Goal: Information Seeking & Learning: Learn about a topic

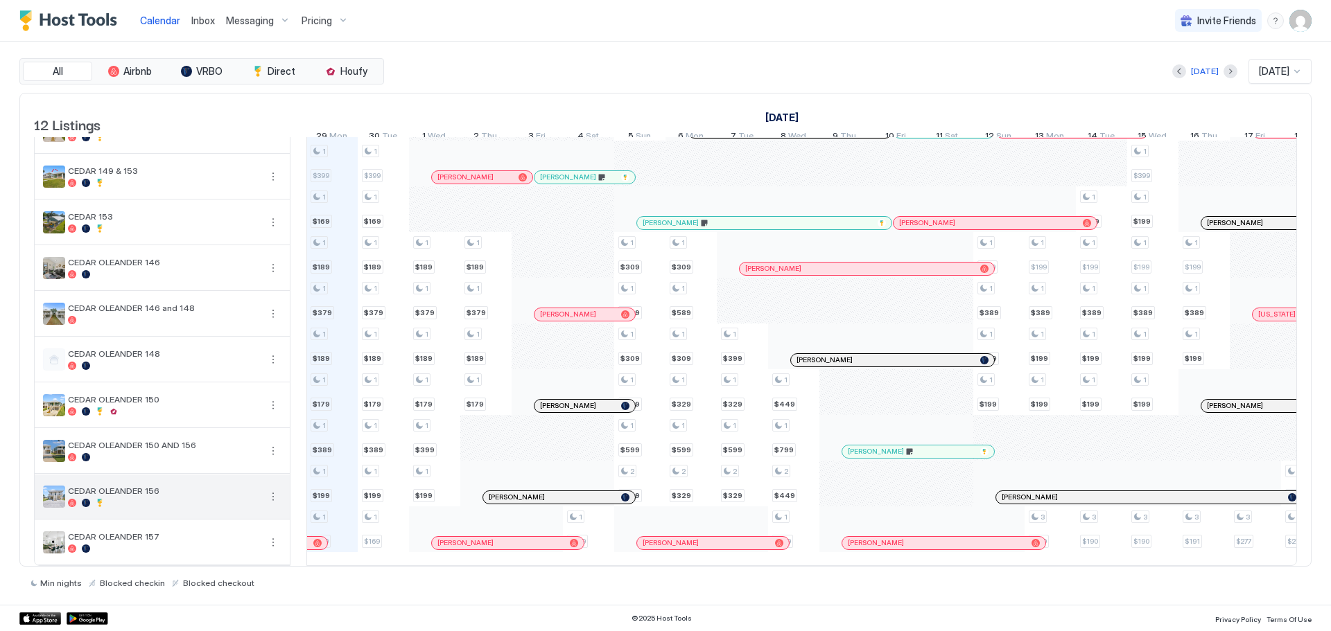
scroll to position [154, 0]
click at [277, 489] on button "More options" at bounding box center [273, 497] width 17 height 17
click at [250, 526] on div "Pricing" at bounding box center [242, 529] width 88 height 22
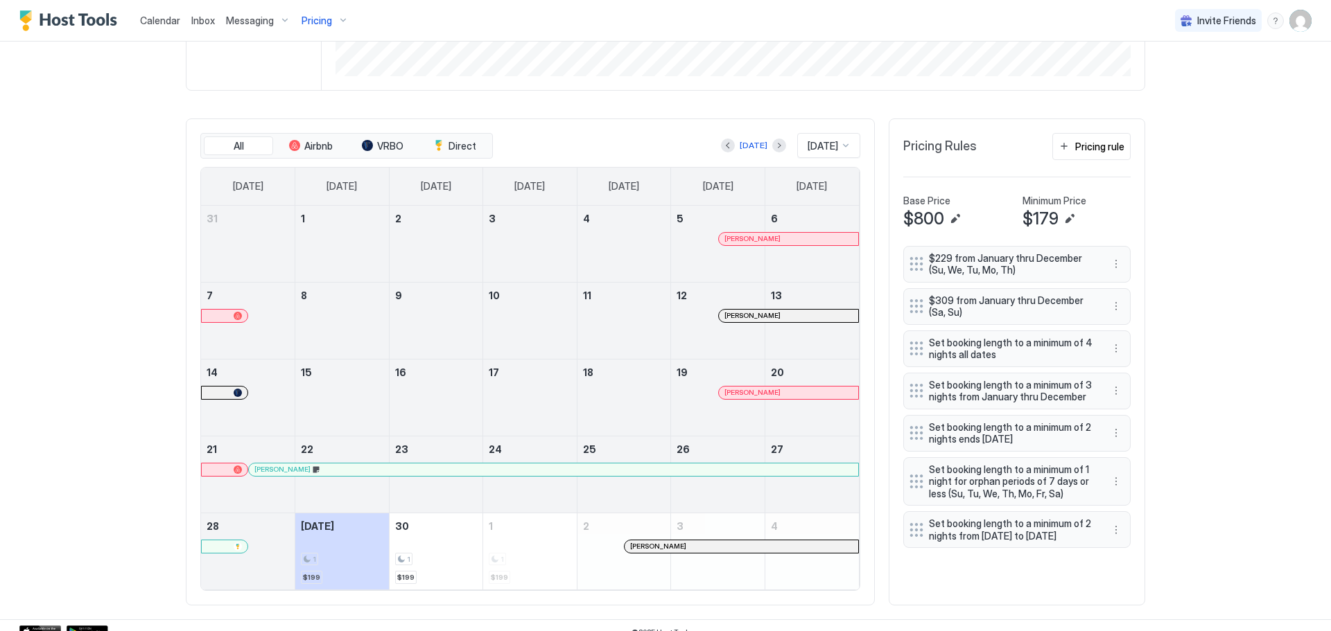
scroll to position [360, 0]
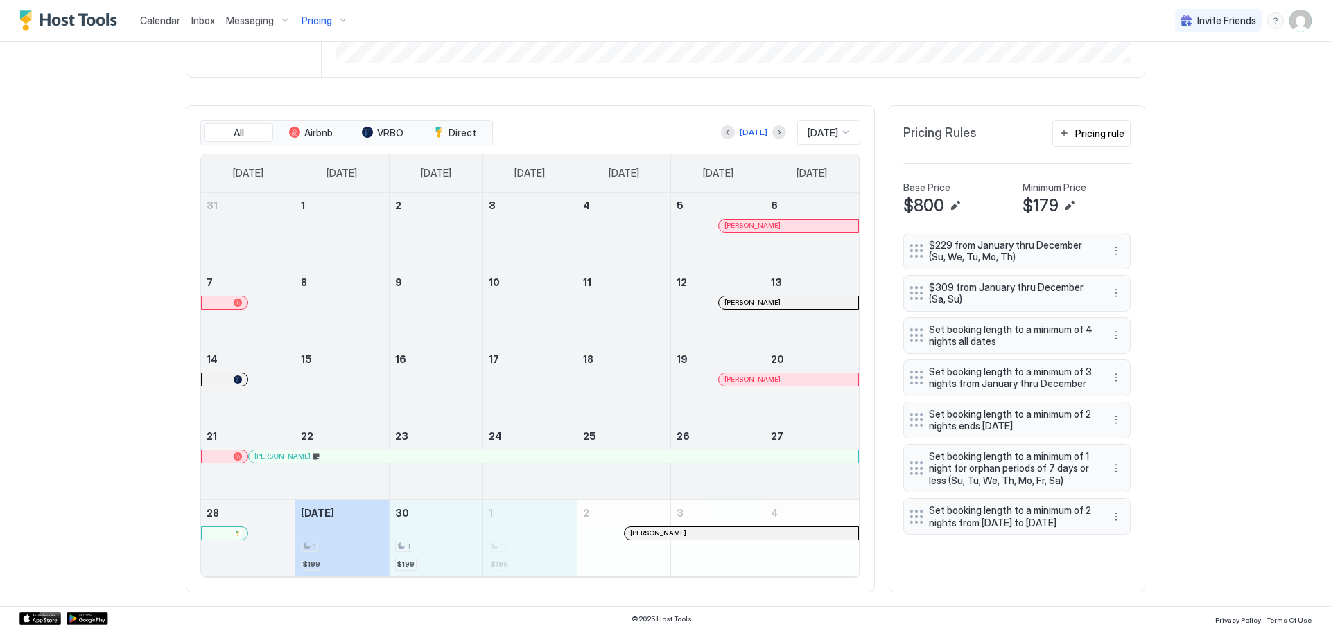
drag, startPoint x: 349, startPoint y: 533, endPoint x: 551, endPoint y: 543, distance: 202.0
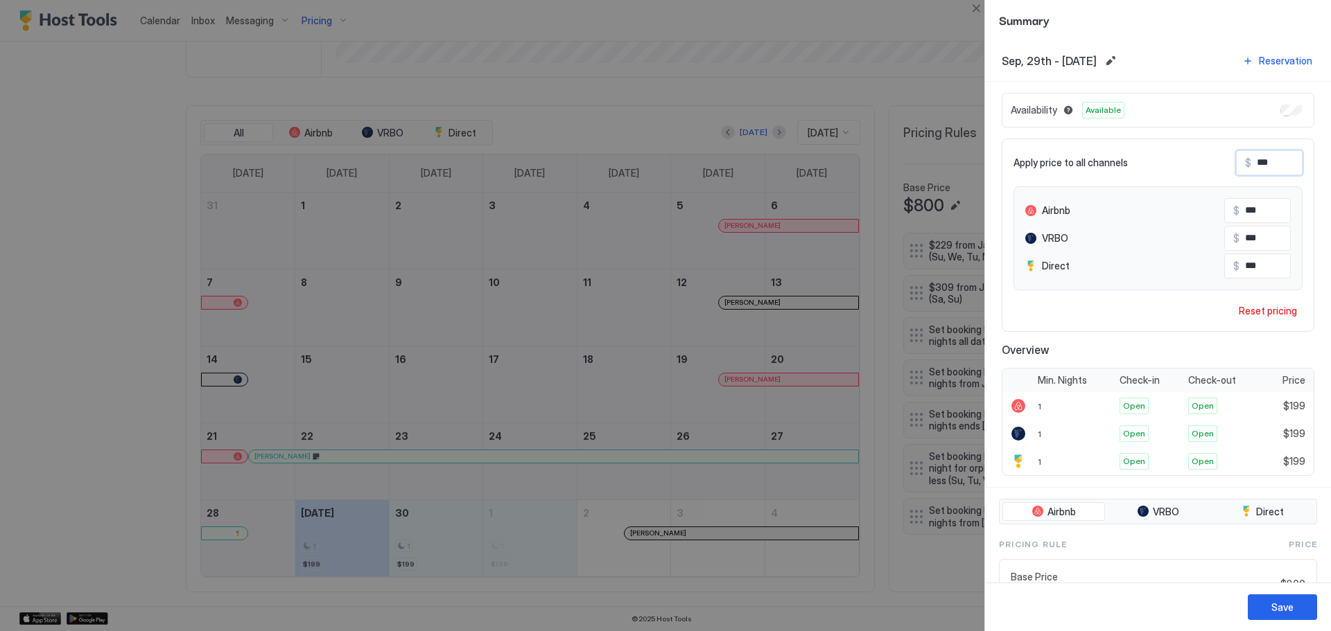
click at [1262, 165] on input "***" at bounding box center [1306, 163] width 111 height 24
type input "*"
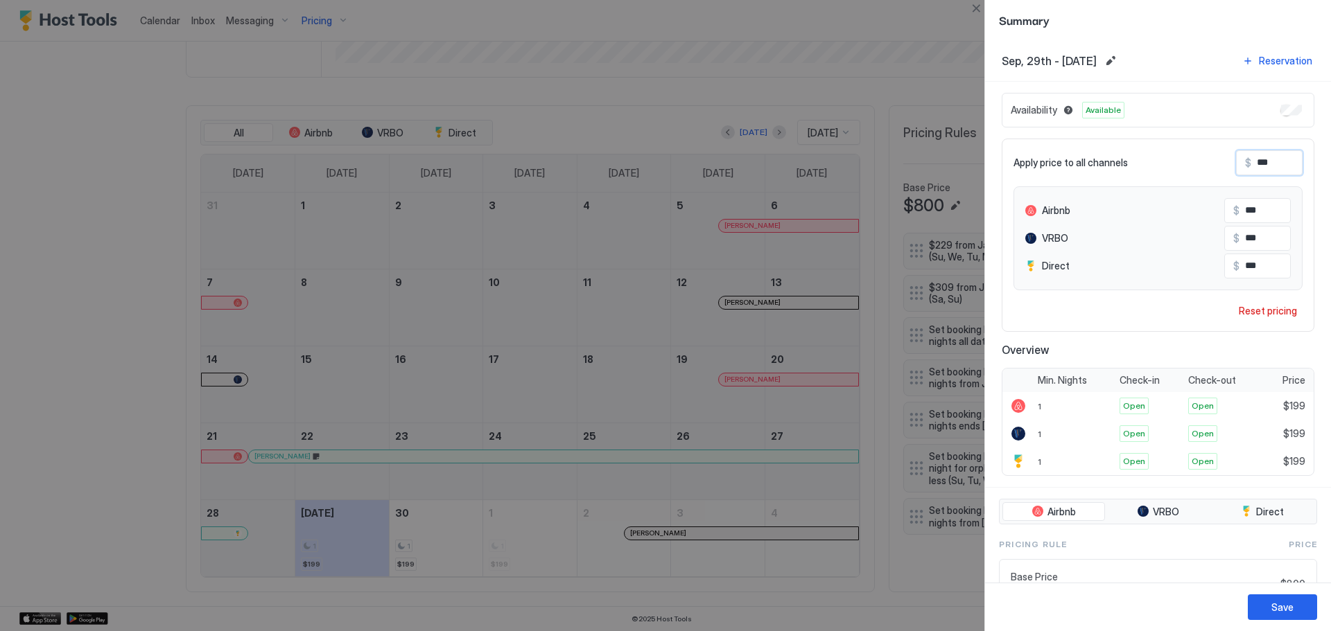
type input "*"
type input "**"
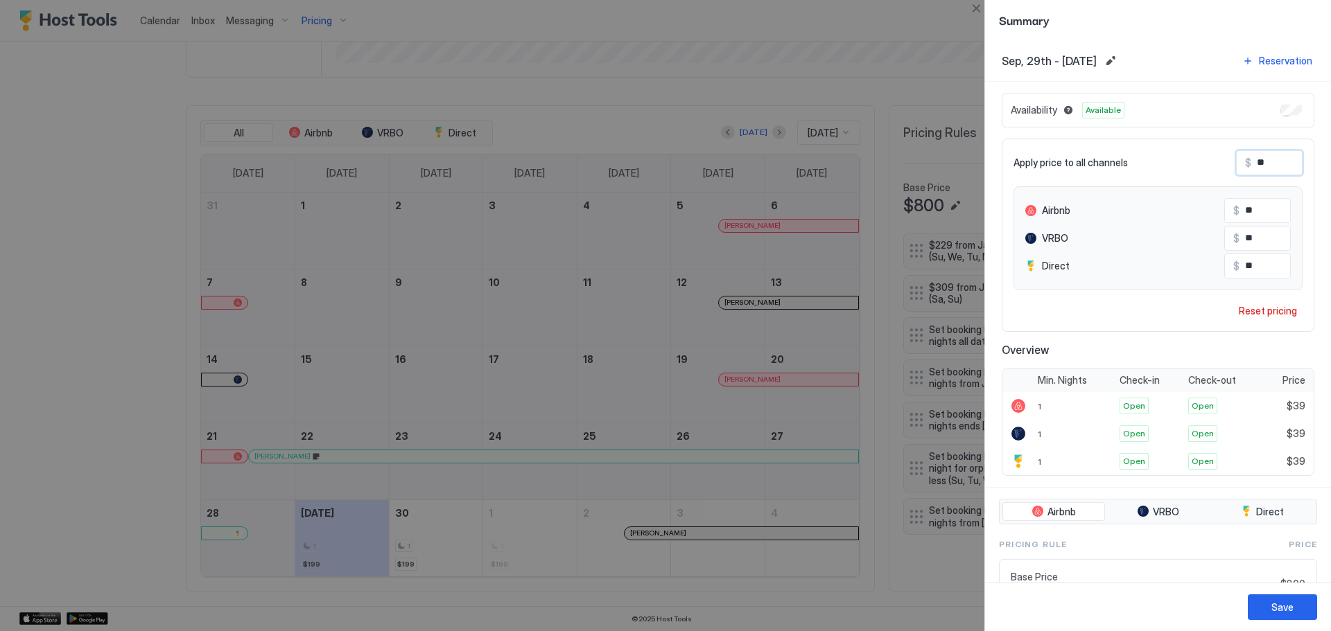
type input "***"
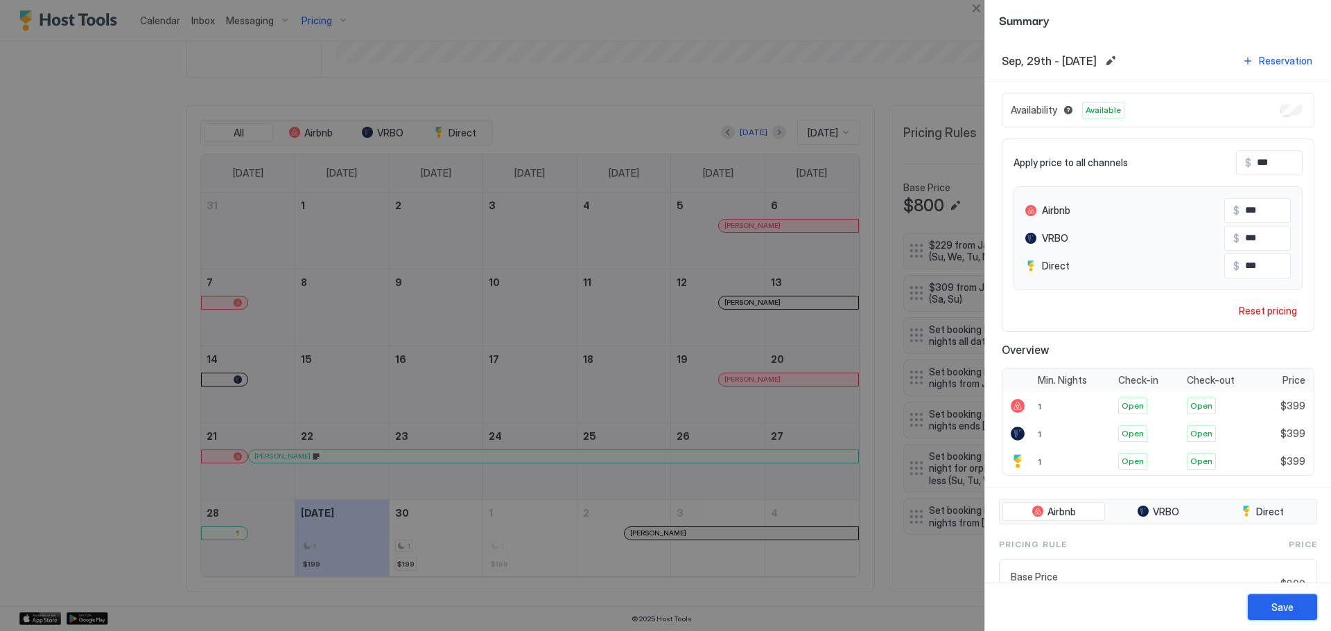
click at [1275, 609] on div "Save" at bounding box center [1282, 607] width 22 height 15
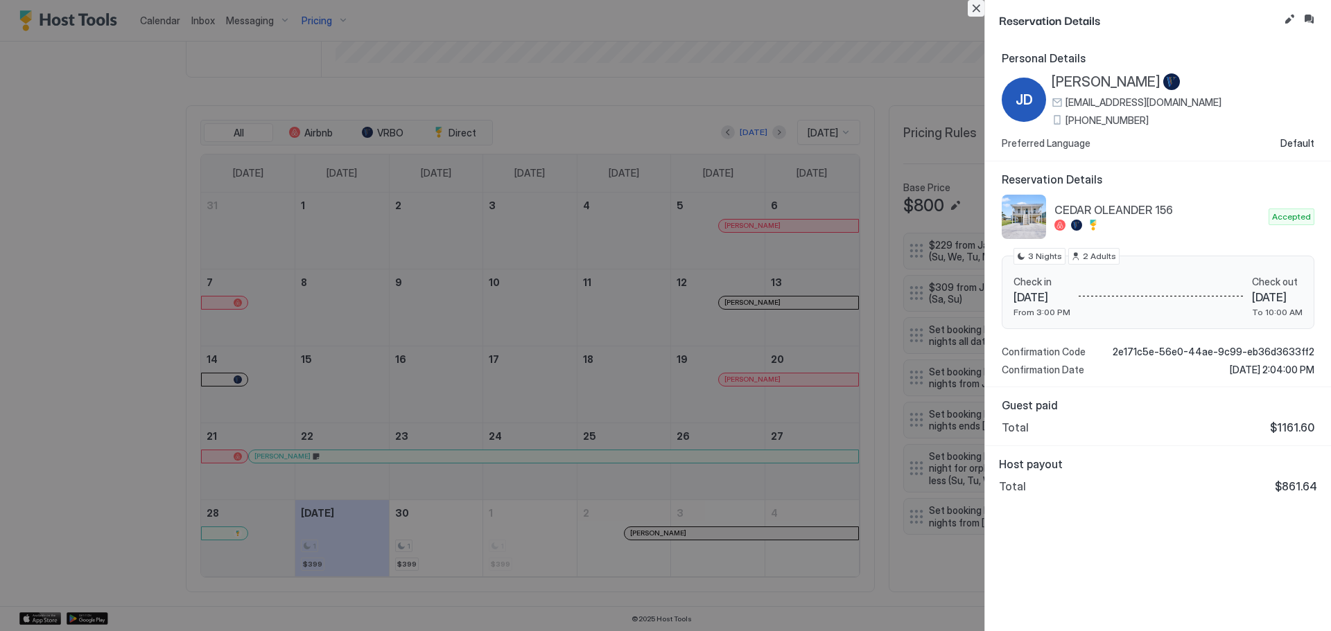
drag, startPoint x: 974, startPoint y: 10, endPoint x: 968, endPoint y: 17, distance: 8.9
click at [974, 10] on button "Close" at bounding box center [976, 8] width 17 height 17
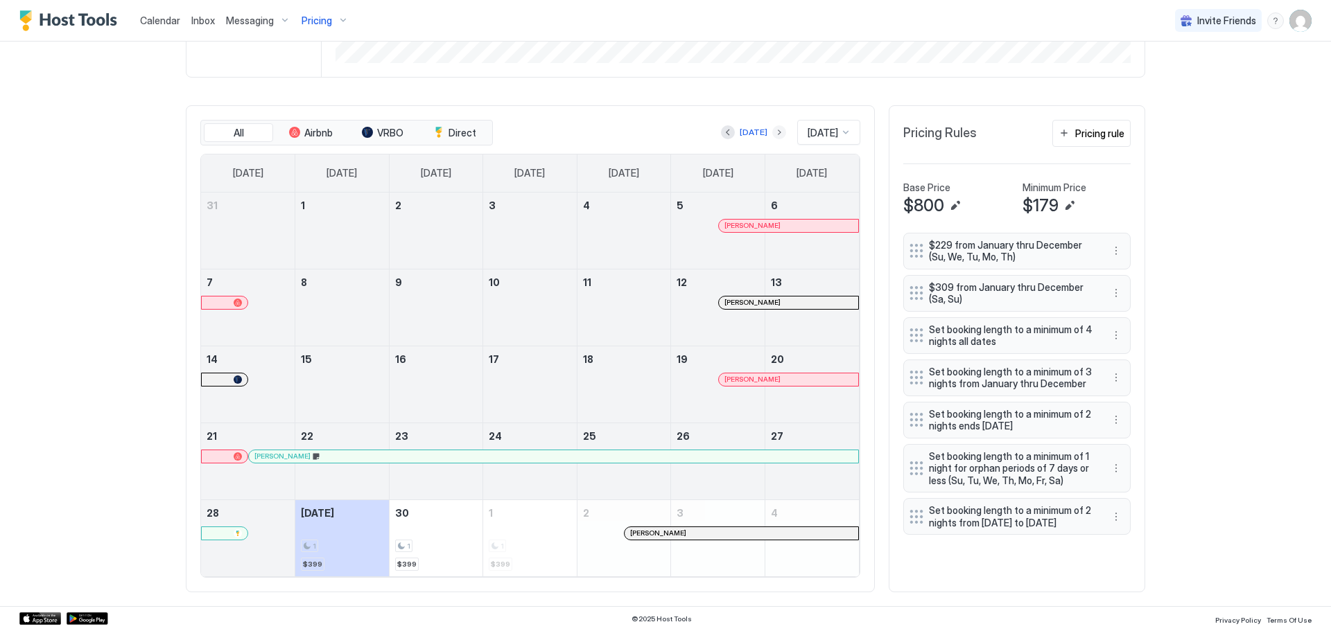
drag, startPoint x: 763, startPoint y: 131, endPoint x: 753, endPoint y: 174, distance: 44.2
click at [772, 130] on button "Next month" at bounding box center [779, 132] width 14 height 14
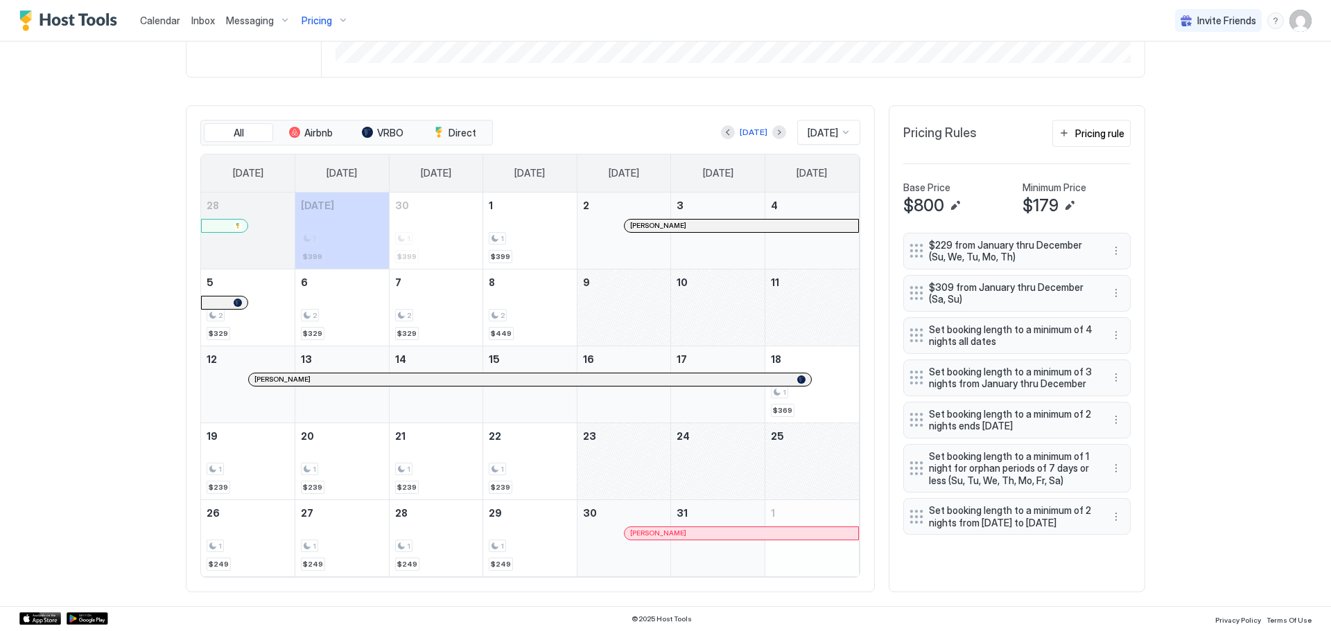
click at [619, 304] on div "October 9, 2025" at bounding box center [624, 308] width 94 height 76
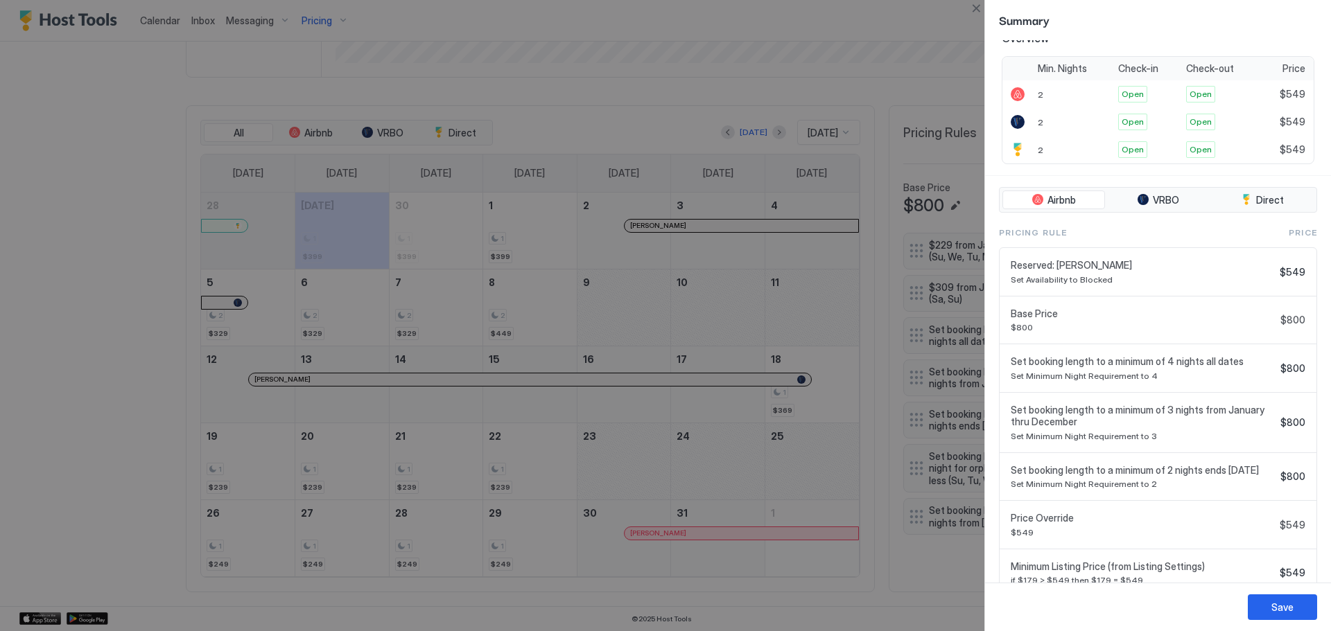
scroll to position [347, 0]
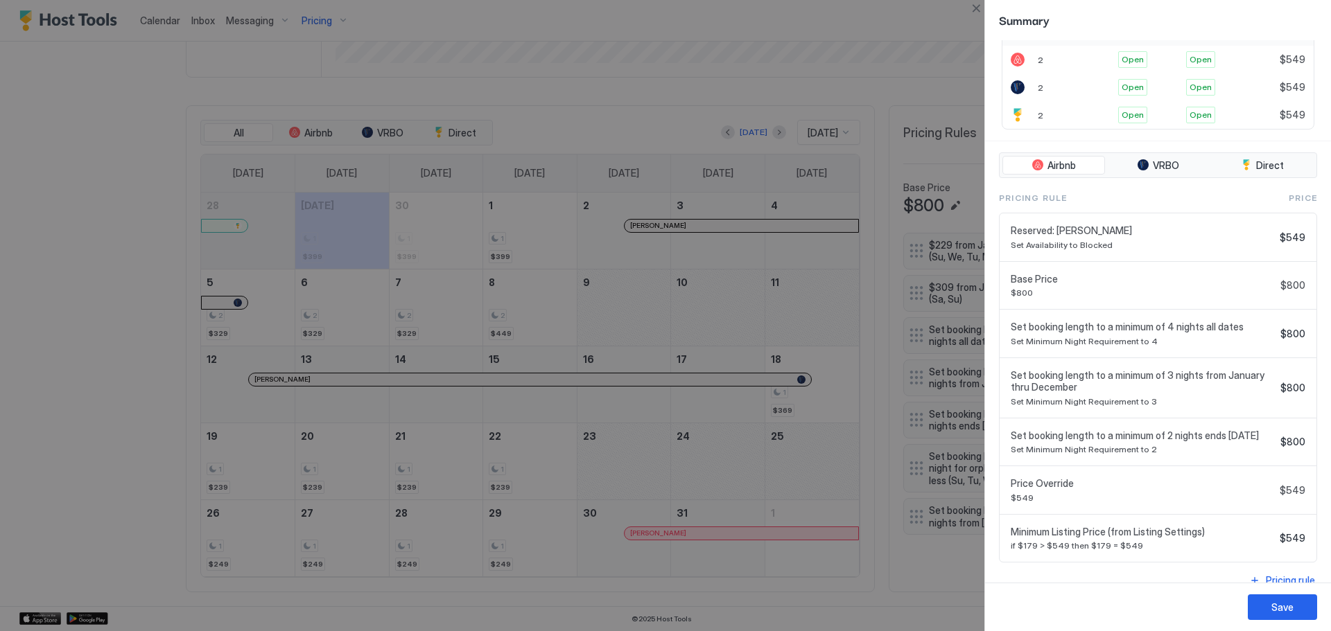
click at [1089, 238] on div "Reserved: [PERSON_NAME] Set Availability to Blocked" at bounding box center [1142, 238] width 263 height 26
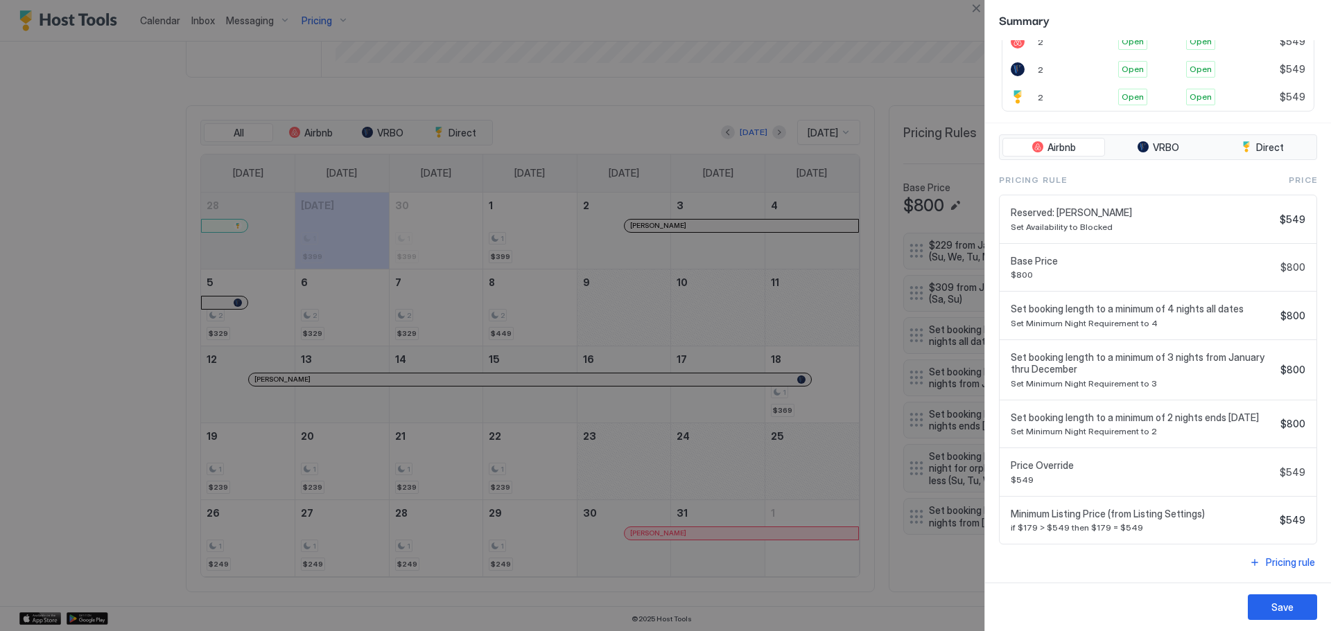
scroll to position [377, 0]
click at [949, 572] on div at bounding box center [665, 315] width 1331 height 631
click at [975, 8] on button "Close" at bounding box center [976, 8] width 17 height 17
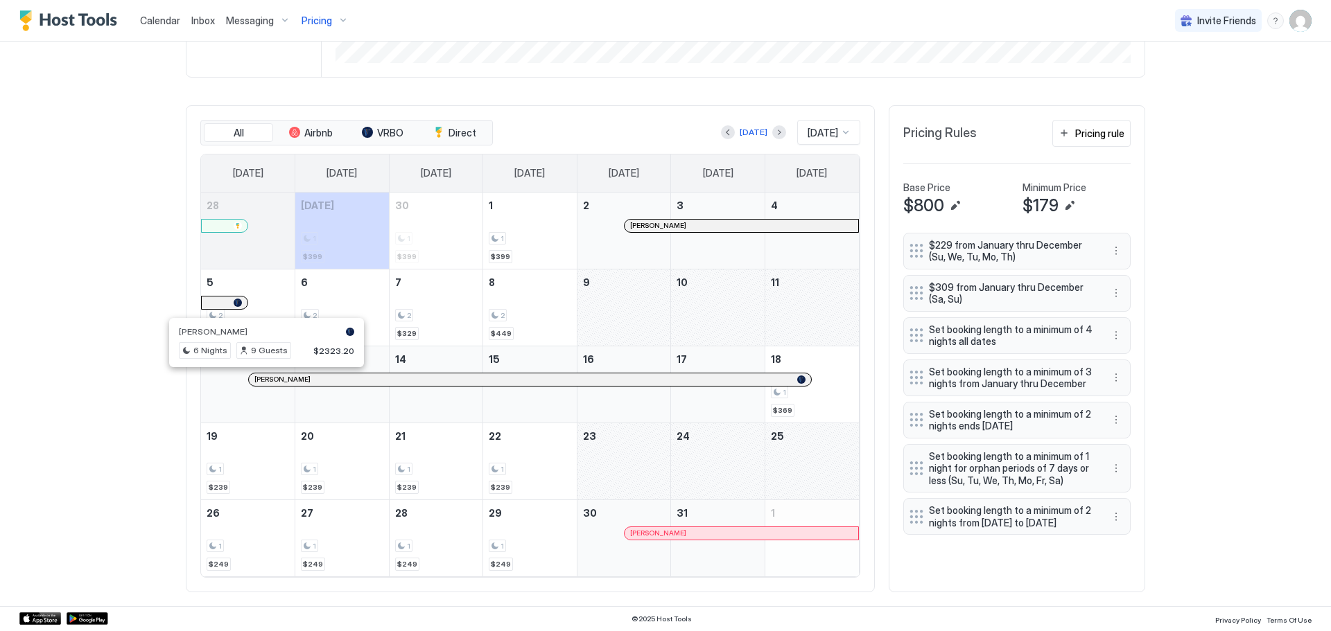
click at [261, 381] on div at bounding box center [266, 379] width 11 height 11
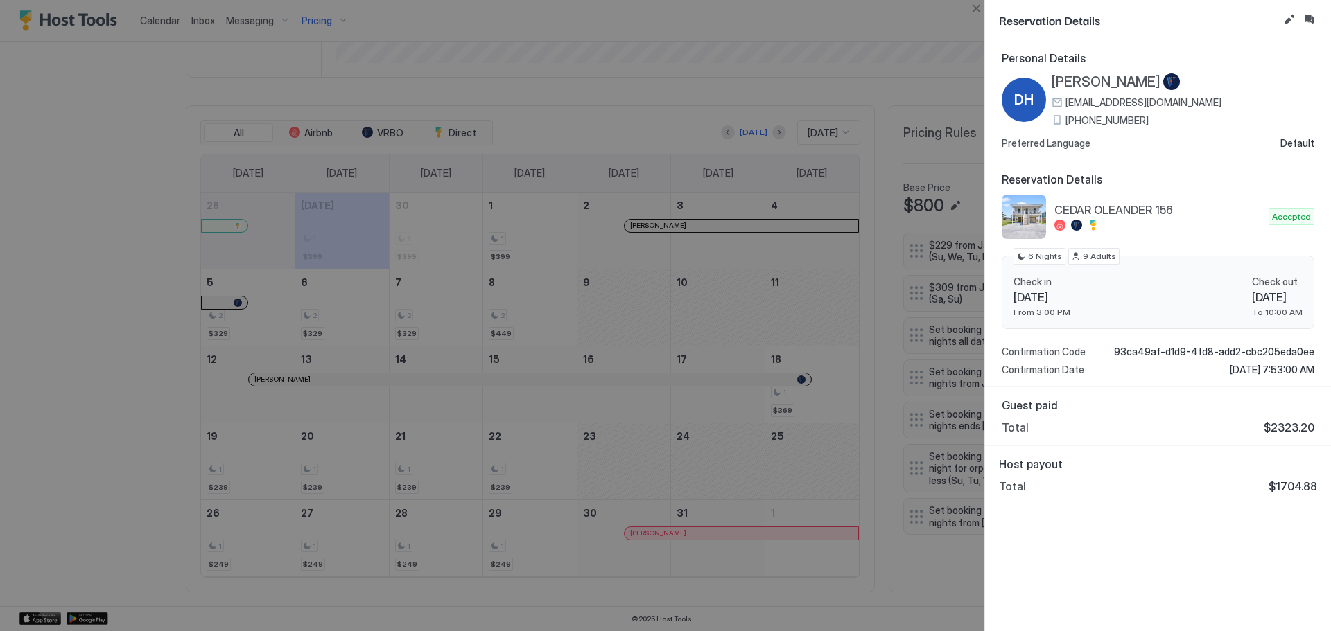
click at [261, 381] on div at bounding box center [665, 315] width 1331 height 631
click at [978, 9] on button "Close" at bounding box center [976, 8] width 17 height 17
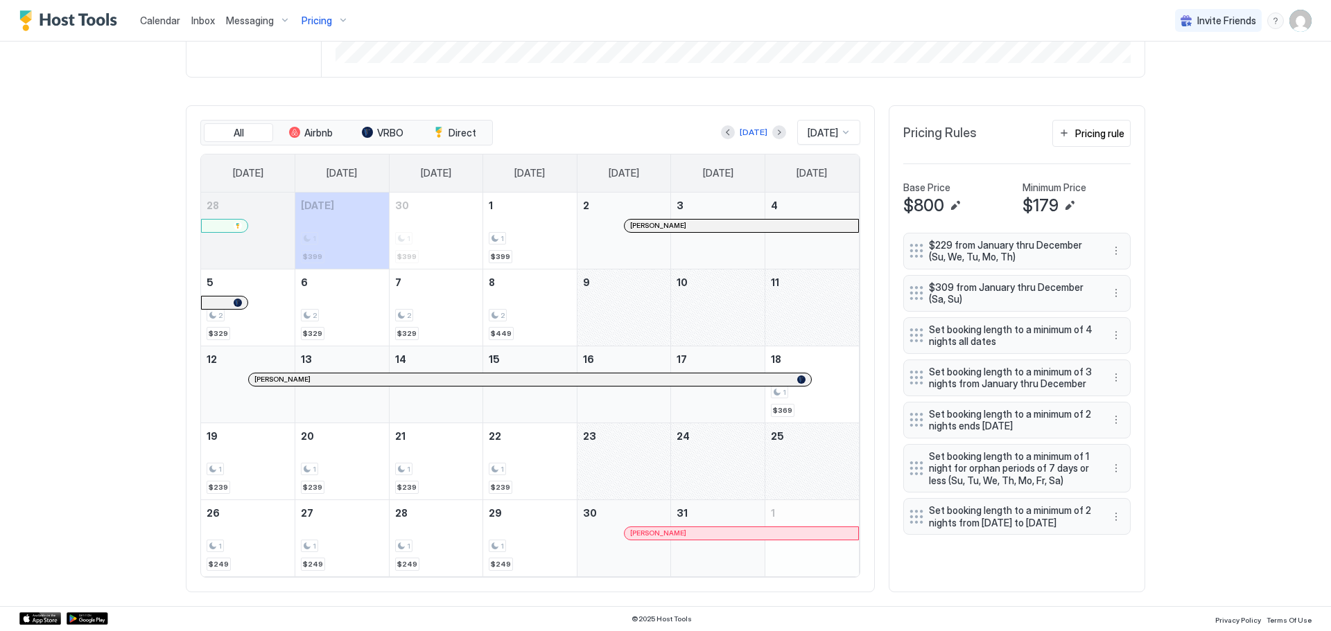
click at [633, 456] on div "October 23, 2025" at bounding box center [624, 462] width 94 height 76
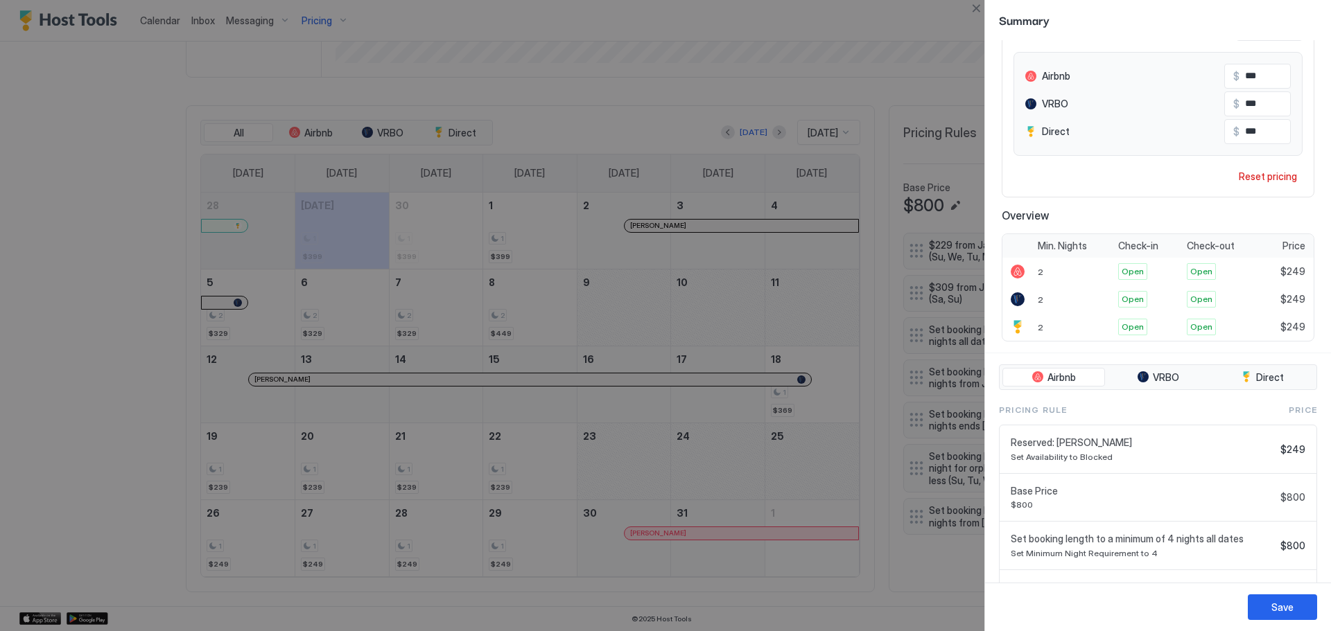
scroll to position [100, 0]
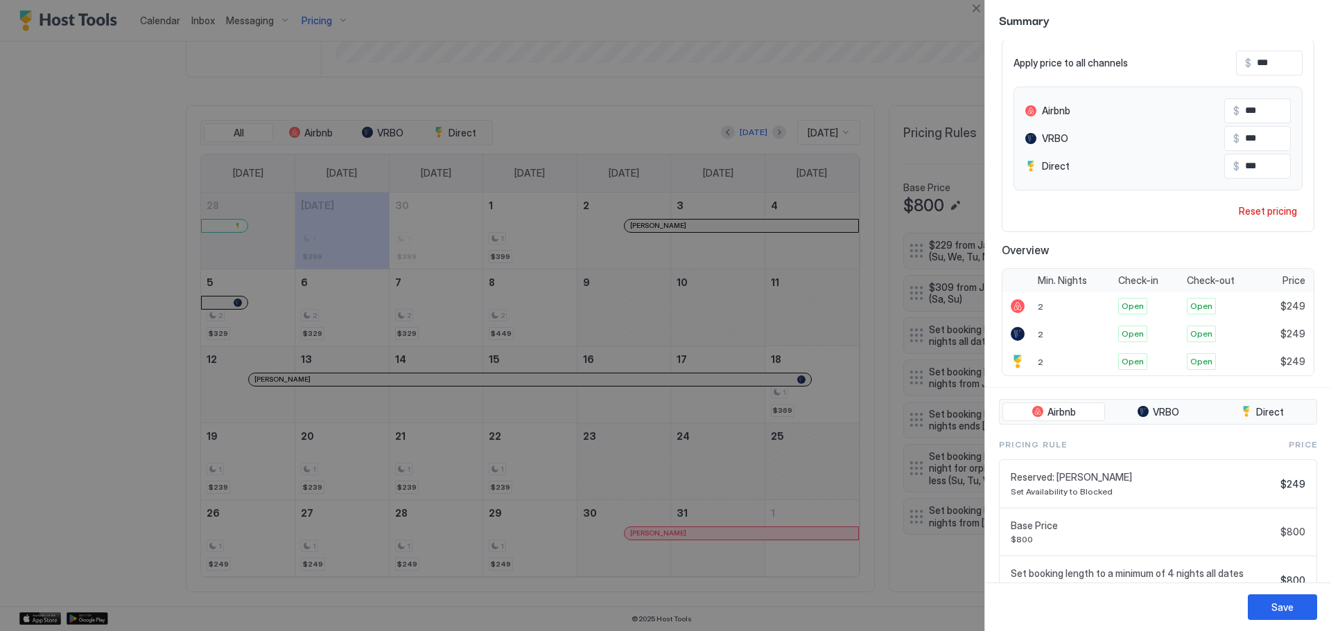
click at [1112, 485] on div "Reserved: [PERSON_NAME] Set Availability to Blocked" at bounding box center [1143, 484] width 264 height 26
drag, startPoint x: 1058, startPoint y: 478, endPoint x: 1088, endPoint y: 477, distance: 29.8
click at [1088, 477] on span "Reserved: [PERSON_NAME]" at bounding box center [1143, 477] width 264 height 12
click at [1092, 478] on span "Reserved: [PERSON_NAME]" at bounding box center [1143, 477] width 264 height 12
drag, startPoint x: 1056, startPoint y: 478, endPoint x: 1123, endPoint y: 479, distance: 66.6
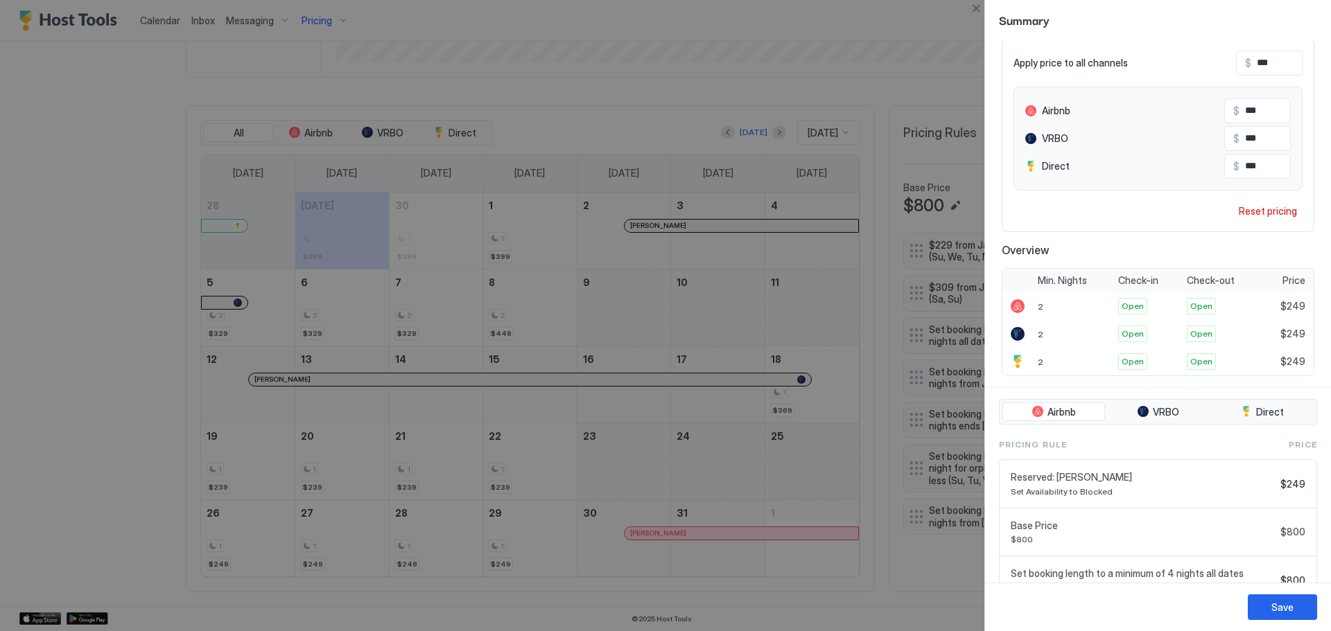
click at [1123, 479] on span "Reserved: [PERSON_NAME]" at bounding box center [1143, 477] width 264 height 12
copy span "[PERSON_NAME]"
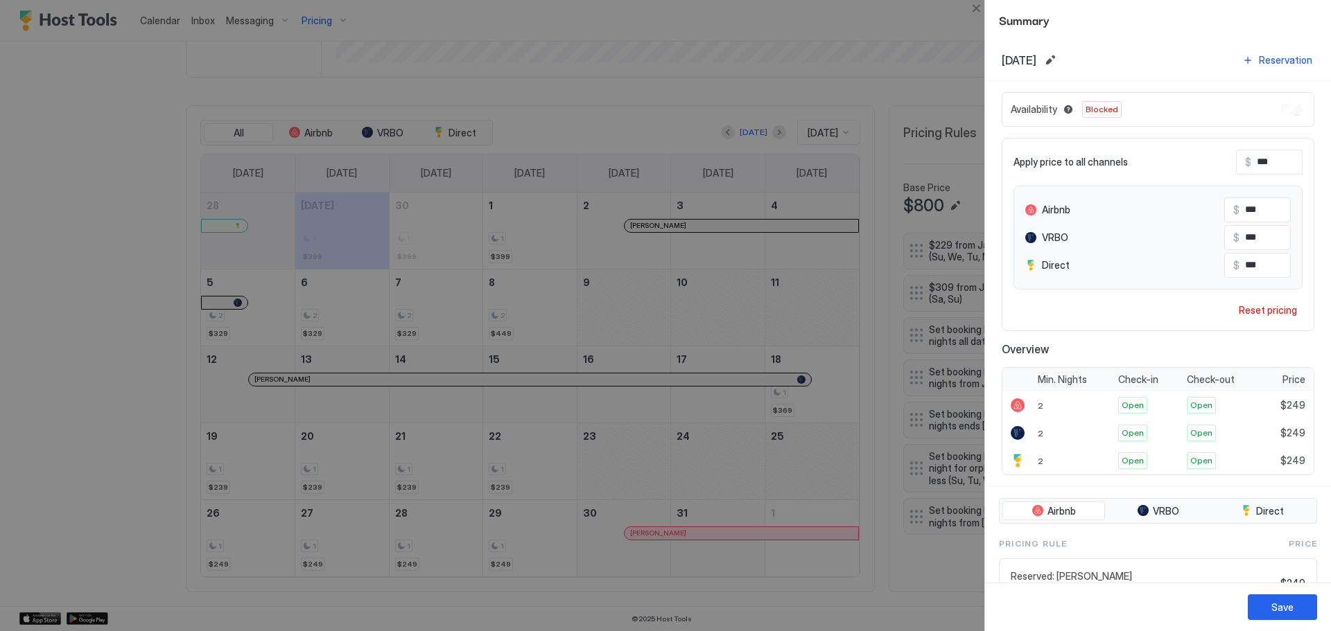
scroll to position [0, 0]
click at [970, 8] on button "Close" at bounding box center [976, 8] width 17 height 17
